Goal: Communication & Community: Connect with others

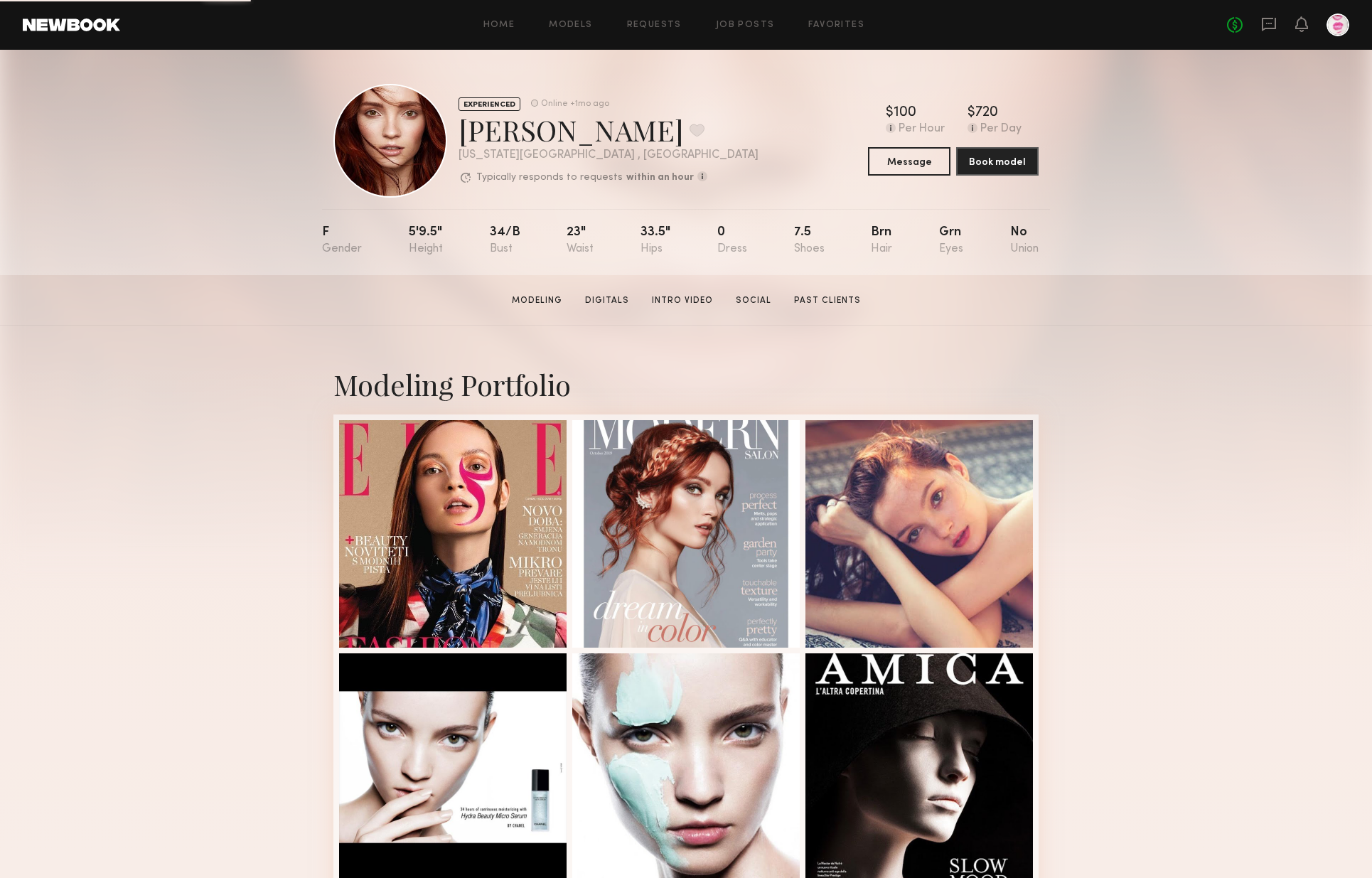
click at [1340, 26] on div at bounding box center [1338, 25] width 23 height 23
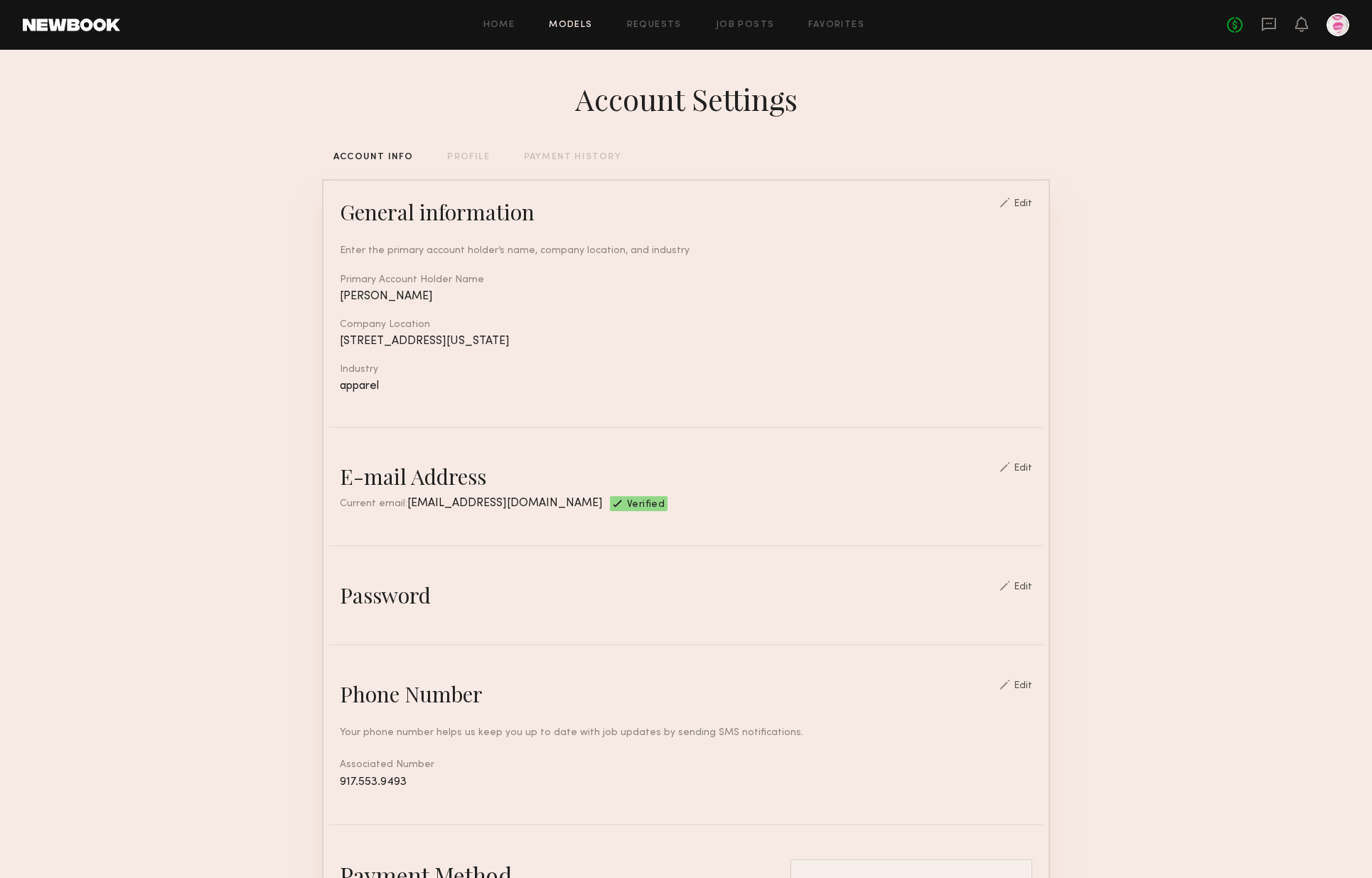
click at [575, 20] on link "Models" at bounding box center [570, 25] width 43 height 9
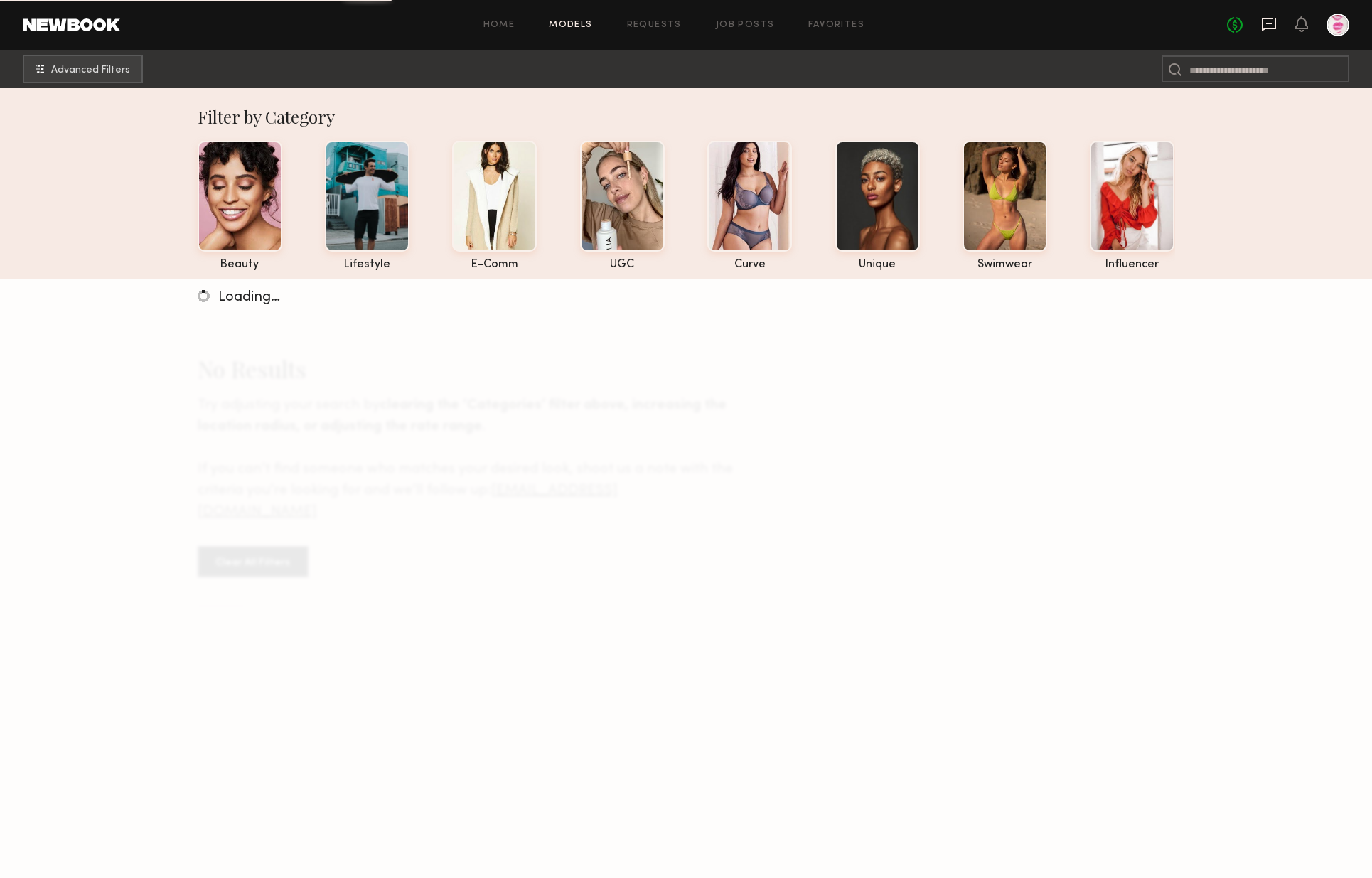
click at [1270, 24] on icon at bounding box center [1269, 25] width 16 height 16
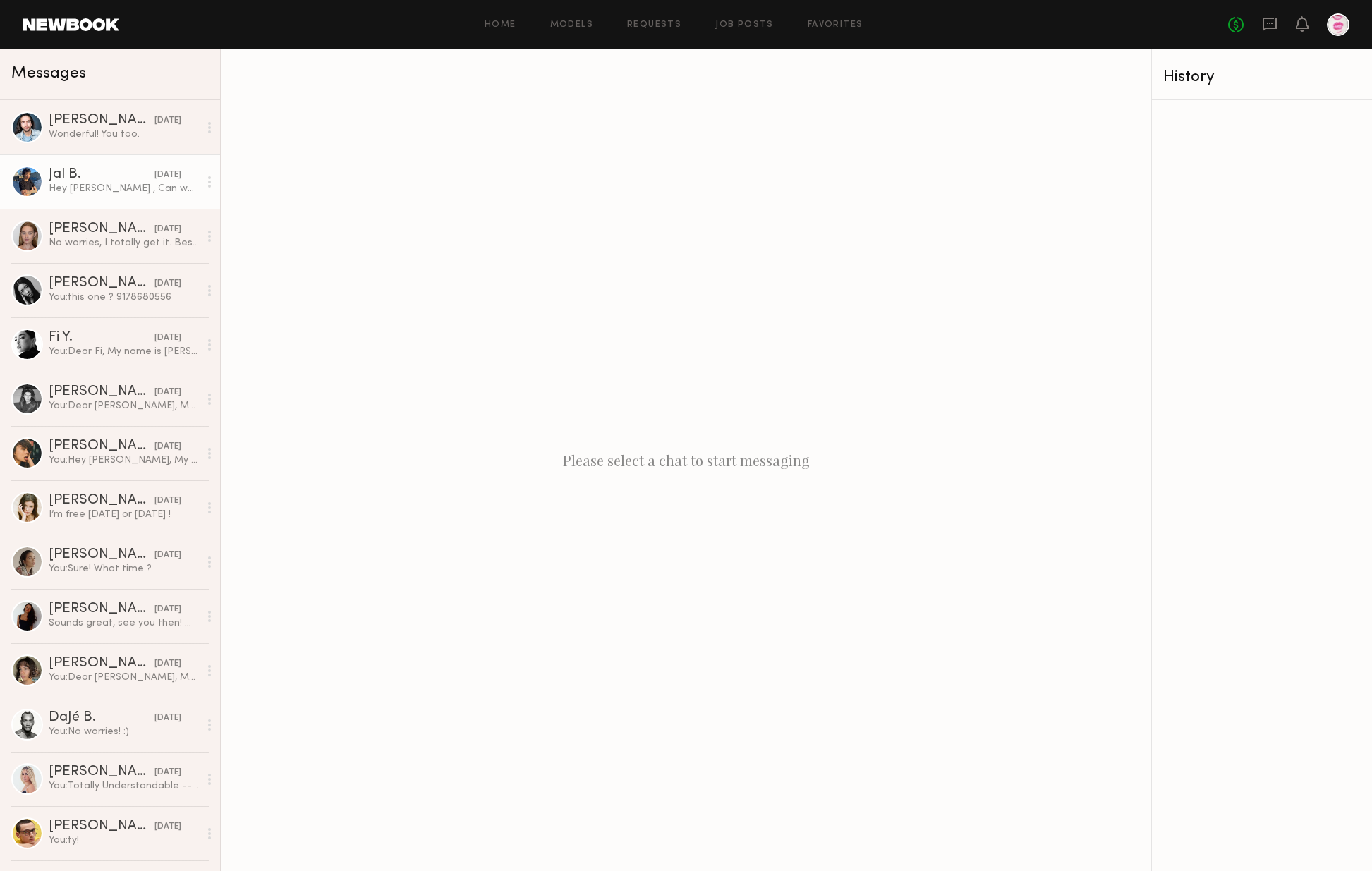
click at [102, 181] on div "Jal B." at bounding box center [102, 175] width 106 height 14
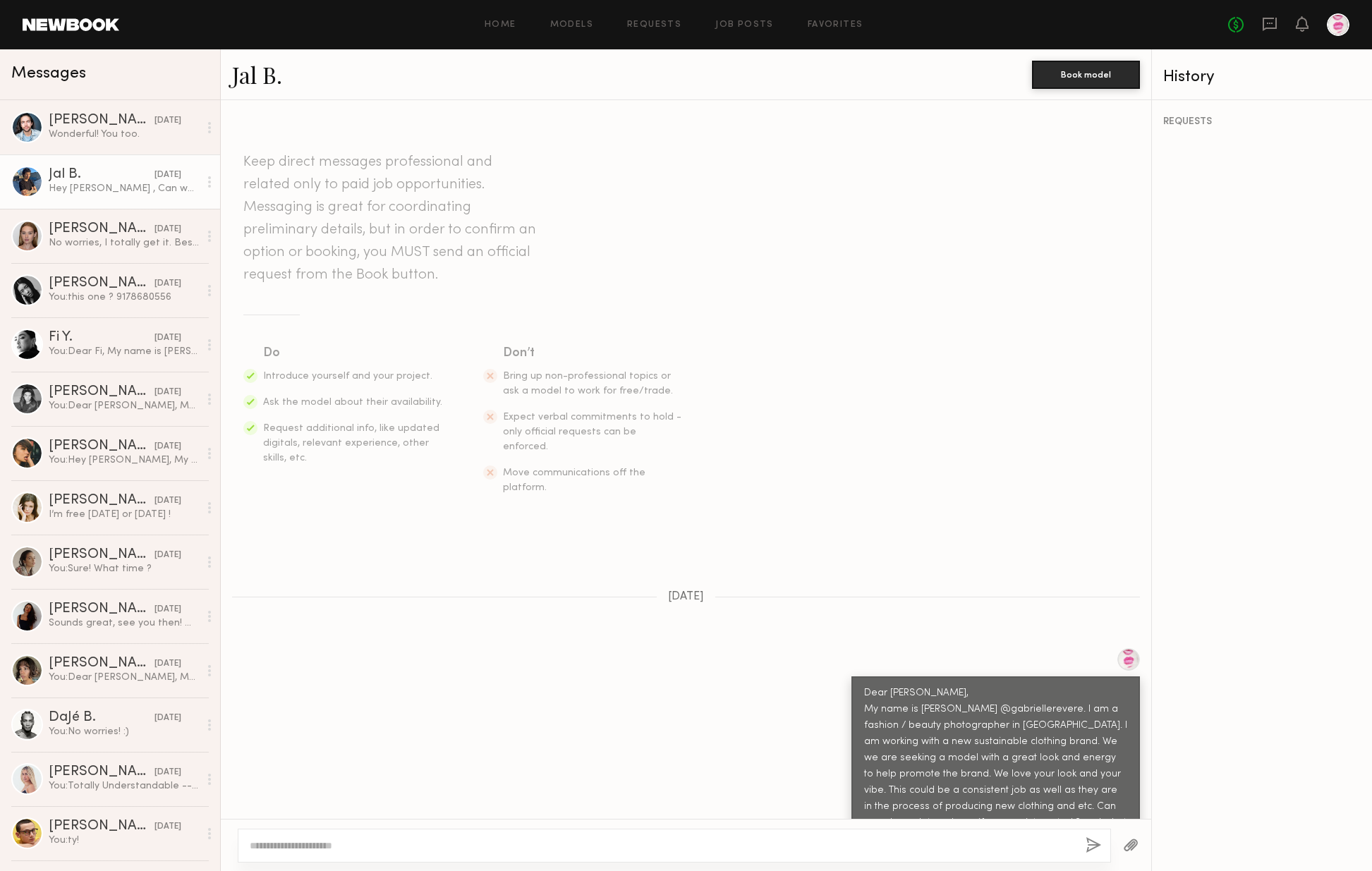
scroll to position [1752, 0]
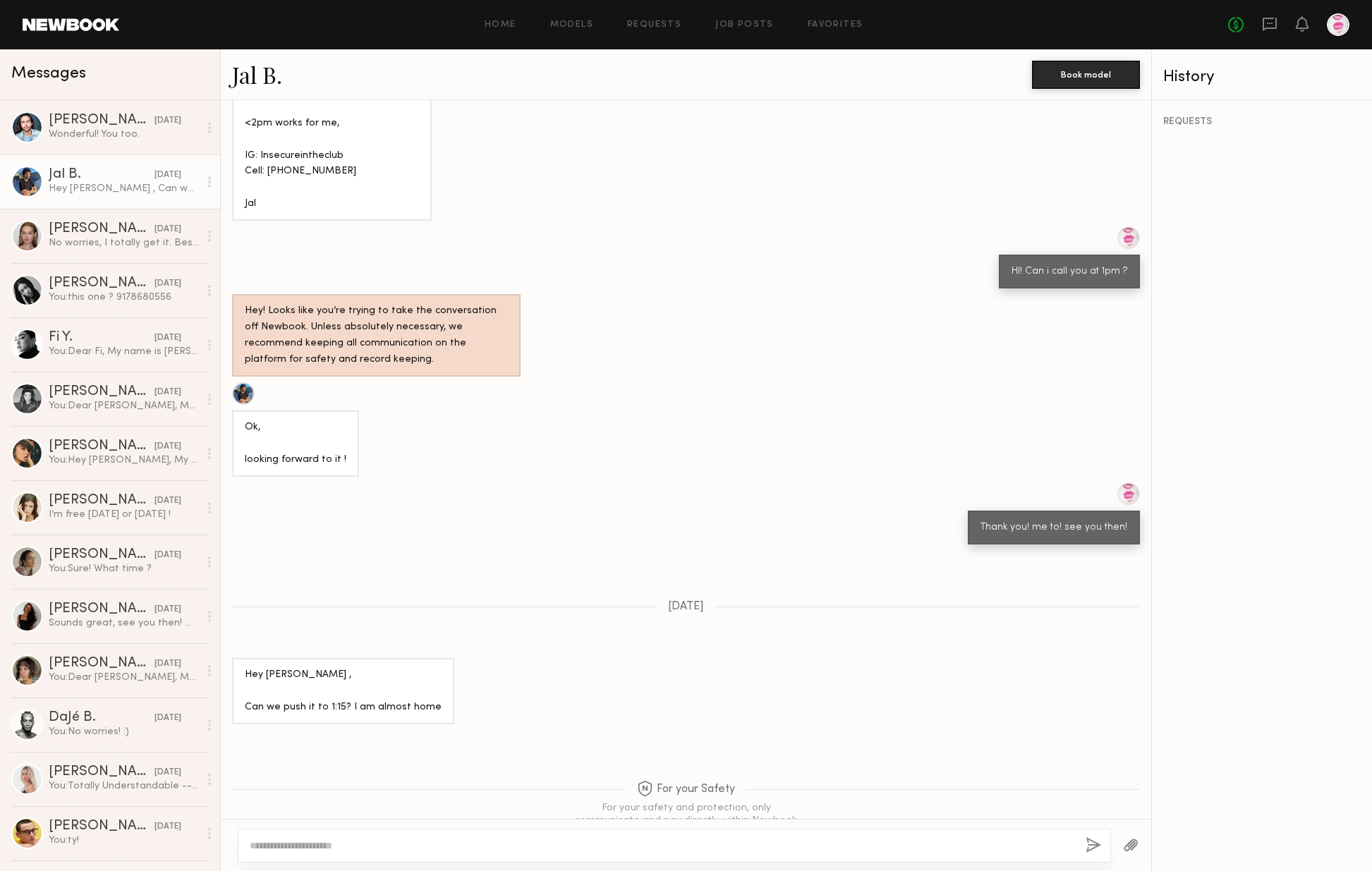
click at [254, 76] on link "Jal B." at bounding box center [257, 74] width 50 height 31
